Goal: Find specific fact: Find specific fact

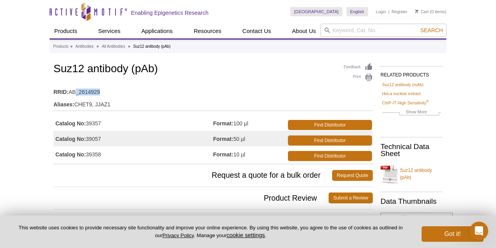
drag, startPoint x: 99, startPoint y: 93, endPoint x: 74, endPoint y: 88, distance: 25.9
click at [74, 90] on td "RRID: AB_2614929" at bounding box center [212, 90] width 319 height 12
click at [59, 110] on table "RRID: AB_2614929 Aliases: CHET9, JJAZ1" at bounding box center [212, 96] width 319 height 29
drag, startPoint x: 105, startPoint y: 92, endPoint x: 70, endPoint y: 93, distance: 35.3
click at [70, 93] on td "RRID: AB_2614929" at bounding box center [212, 90] width 319 height 12
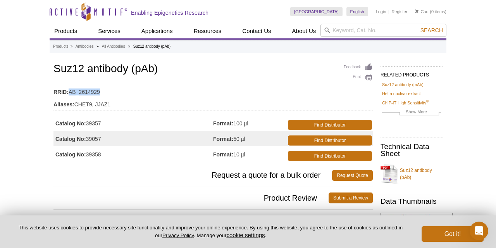
copy td "AB_2614929"
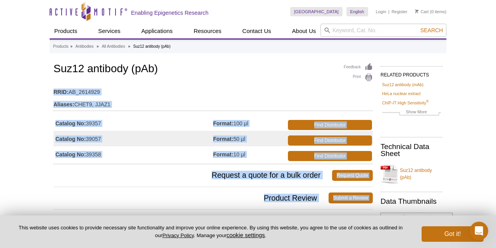
drag, startPoint x: 49, startPoint y: 97, endPoint x: 49, endPoint y: 92, distance: 4.3
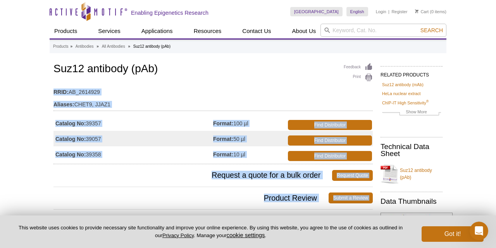
drag, startPoint x: 102, startPoint y: 94, endPoint x: 48, endPoint y: 89, distance: 54.1
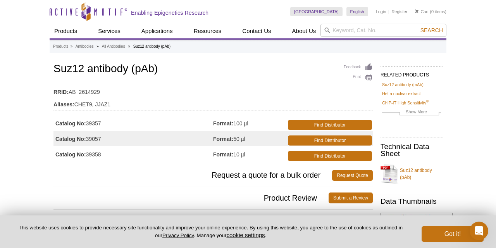
drag, startPoint x: 50, startPoint y: 90, endPoint x: 104, endPoint y: 94, distance: 53.6
copy td "RRID: AB_2614929"
